Goal: Task Accomplishment & Management: Manage account settings

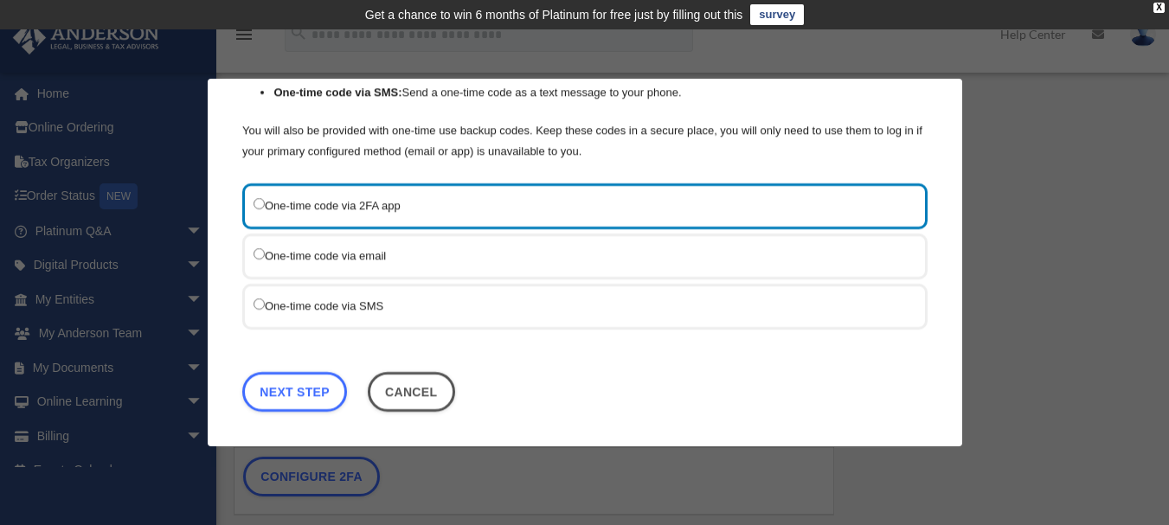
scroll to position [212, 0]
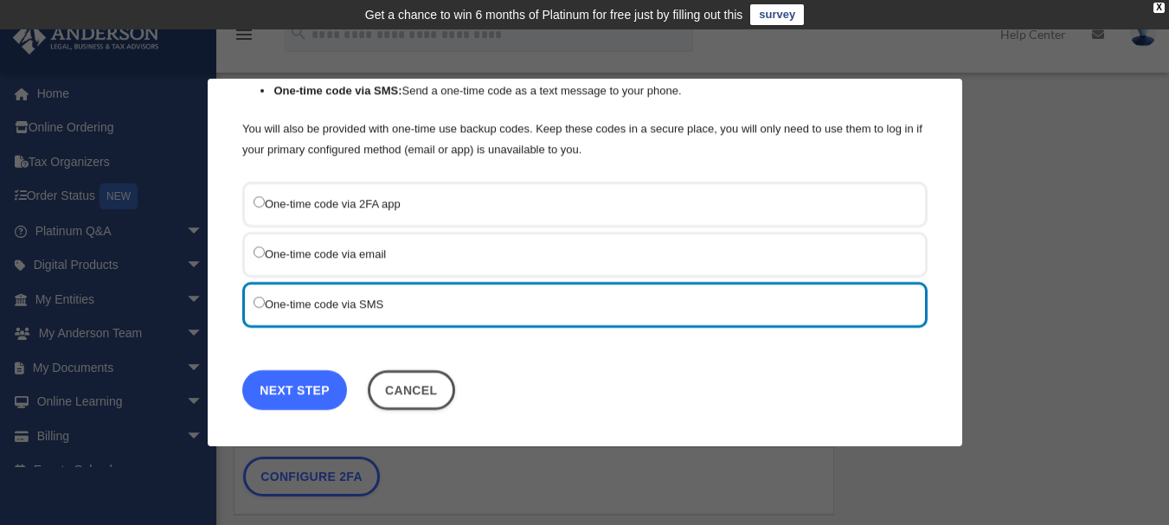
click at [310, 395] on link "Next Step" at bounding box center [294, 390] width 105 height 40
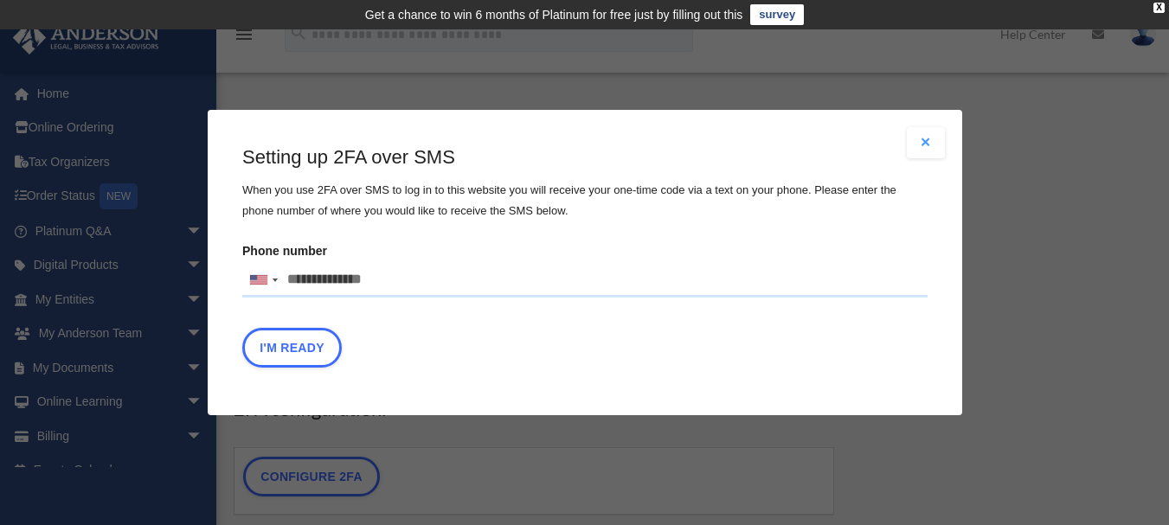
drag, startPoint x: 414, startPoint y: 270, endPoint x: 223, endPoint y: 312, distance: 194.9
click at [223, 312] on div "Are you sure? Any unsaved changes will be lost! Yes No Choose the 2FA method Th…" at bounding box center [585, 263] width 755 height 306
type input "**********"
click at [314, 354] on button "I'm Ready" at bounding box center [292, 348] width 100 height 40
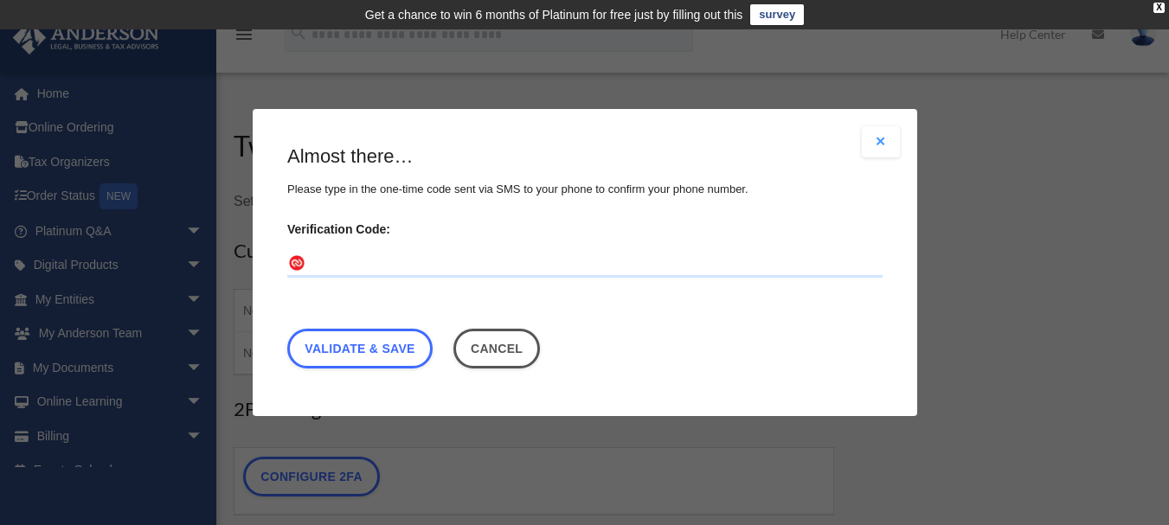
click at [340, 265] on input "Verification Code:" at bounding box center [585, 264] width 596 height 28
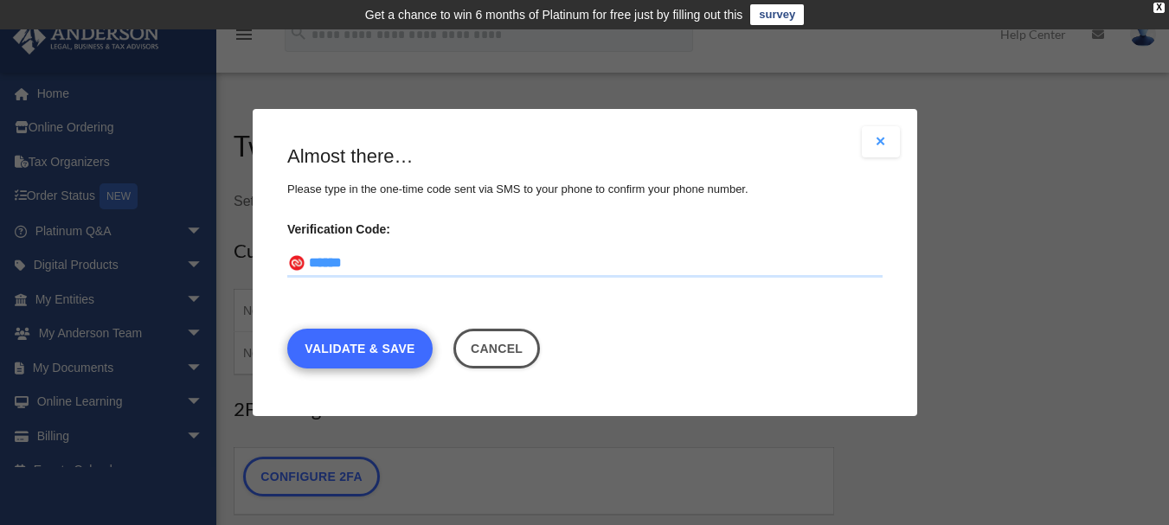
type input "******"
click at [403, 350] on link "Validate & Save" at bounding box center [359, 349] width 145 height 40
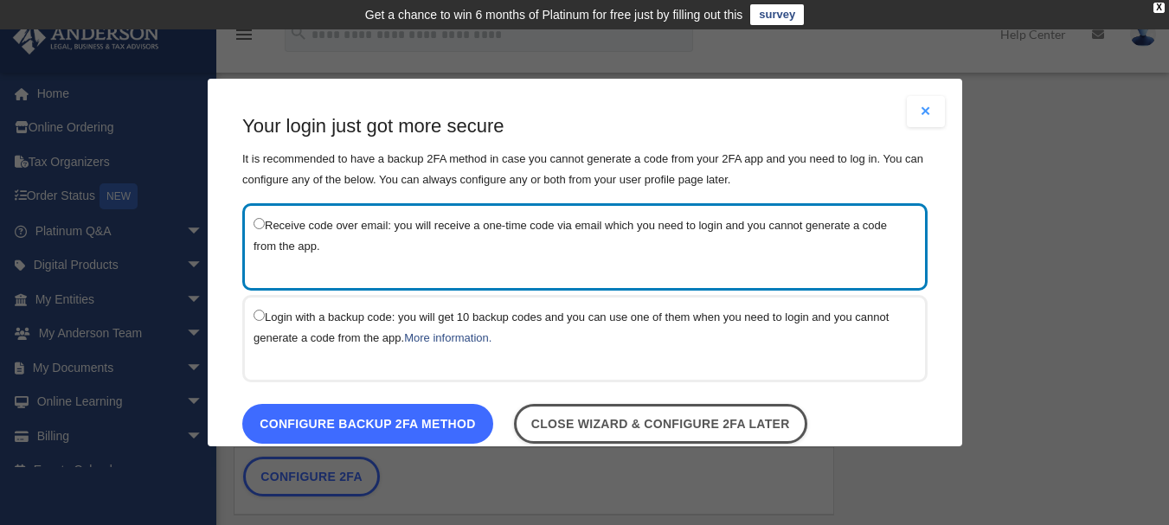
click at [440, 422] on link "Configure backup 2FA method" at bounding box center [367, 424] width 251 height 40
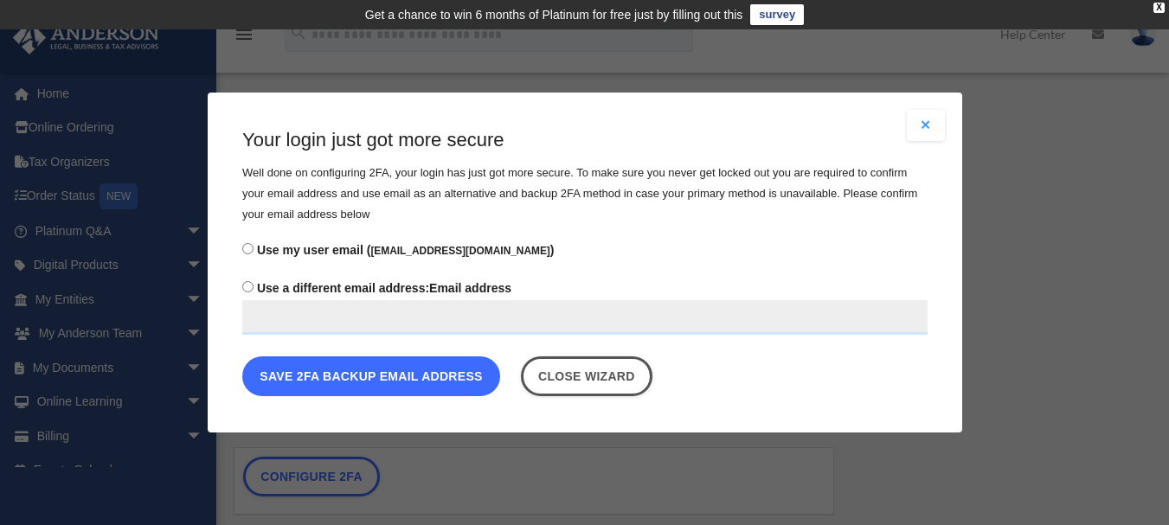
click at [426, 377] on button "Save 2FA backup email address" at bounding box center [371, 377] width 258 height 40
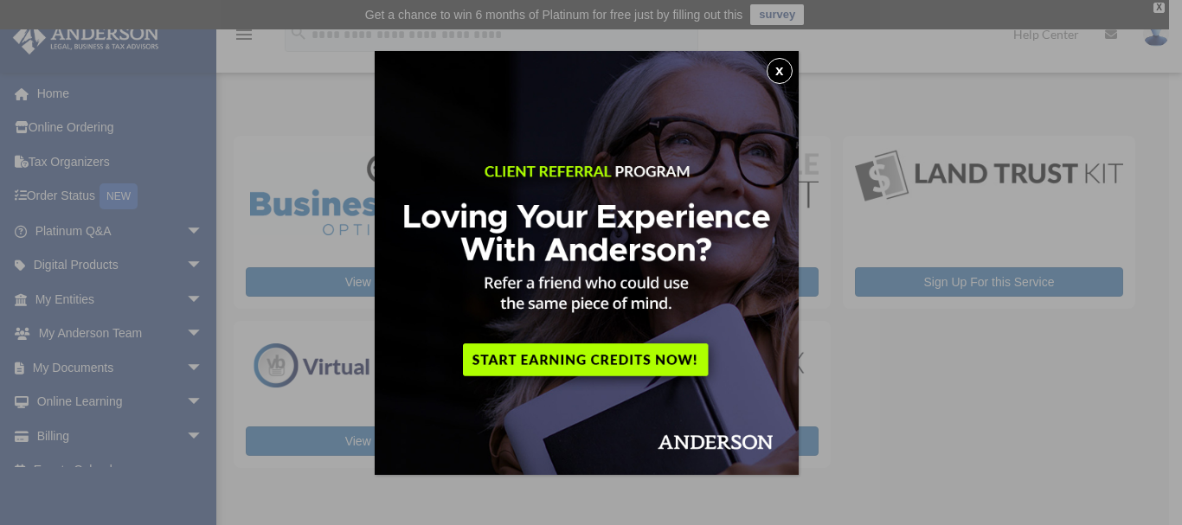
click at [783, 61] on button "x" at bounding box center [780, 71] width 26 height 26
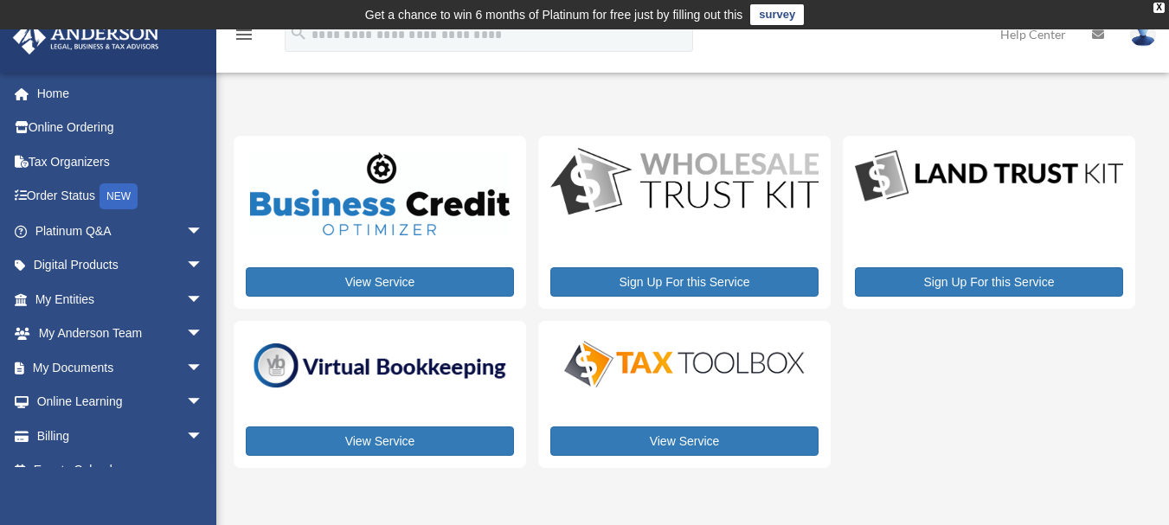
click at [1145, 26] on td "Get a chance to win 6 months of Platinum for free just by filling out this surv…" at bounding box center [584, 14] width 1169 height 29
click at [1148, 35] on img at bounding box center [1144, 34] width 26 height 25
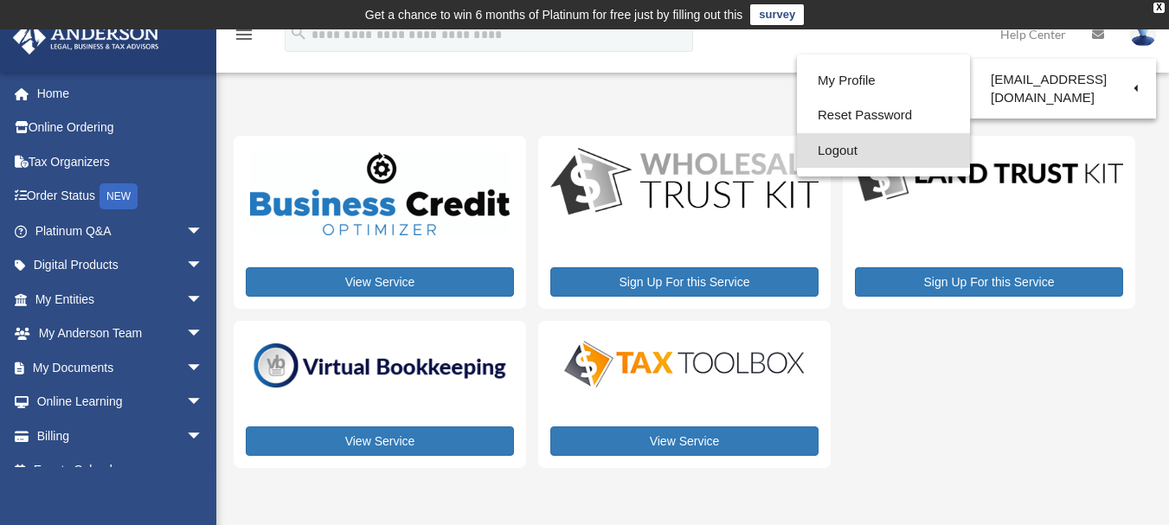
click at [810, 151] on link "Logout" at bounding box center [883, 150] width 173 height 35
